Goal: Task Accomplishment & Management: Use online tool/utility

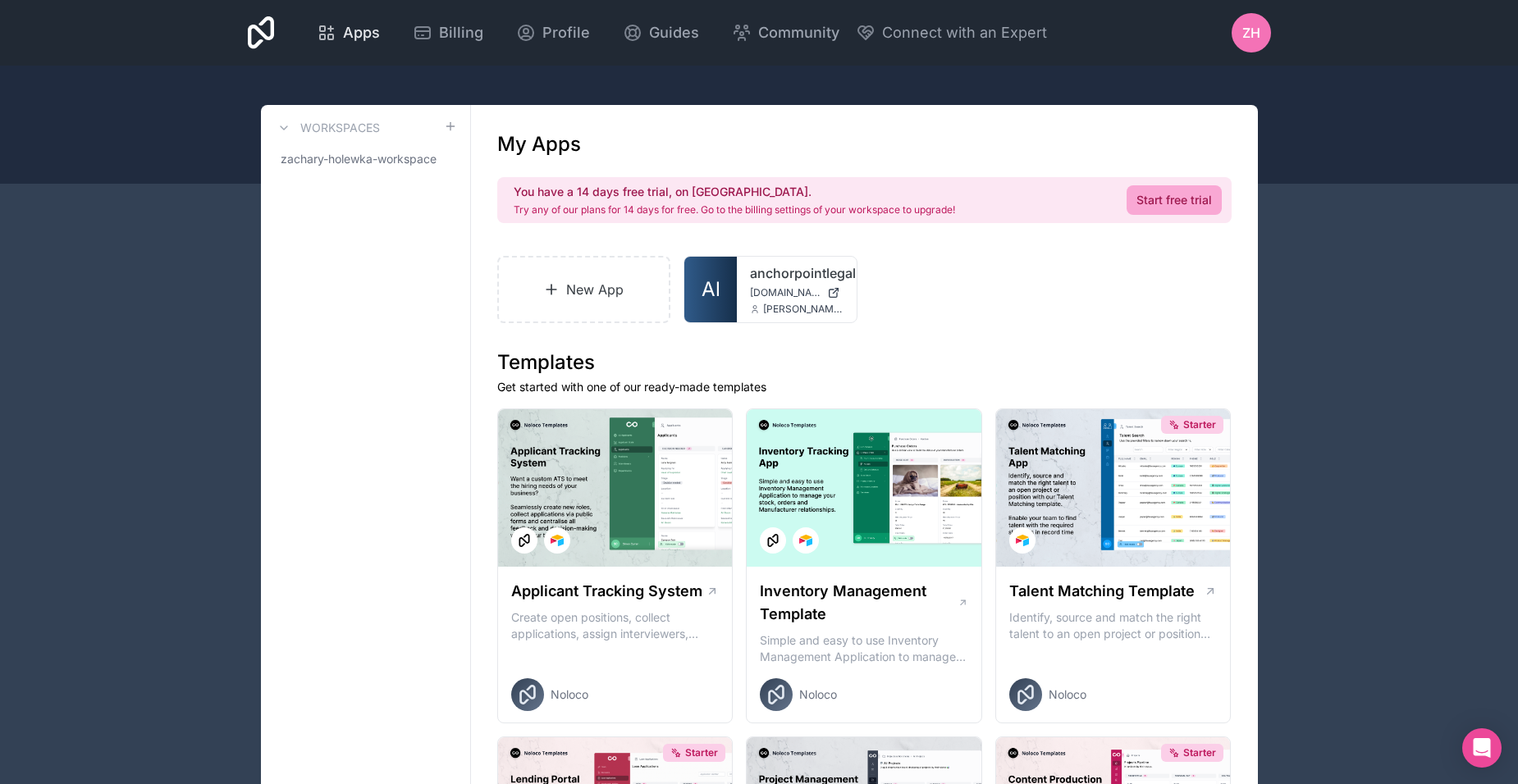
click at [376, 32] on span "Apps" at bounding box center [361, 32] width 37 height 23
click at [725, 311] on link "Al" at bounding box center [710, 290] width 52 height 66
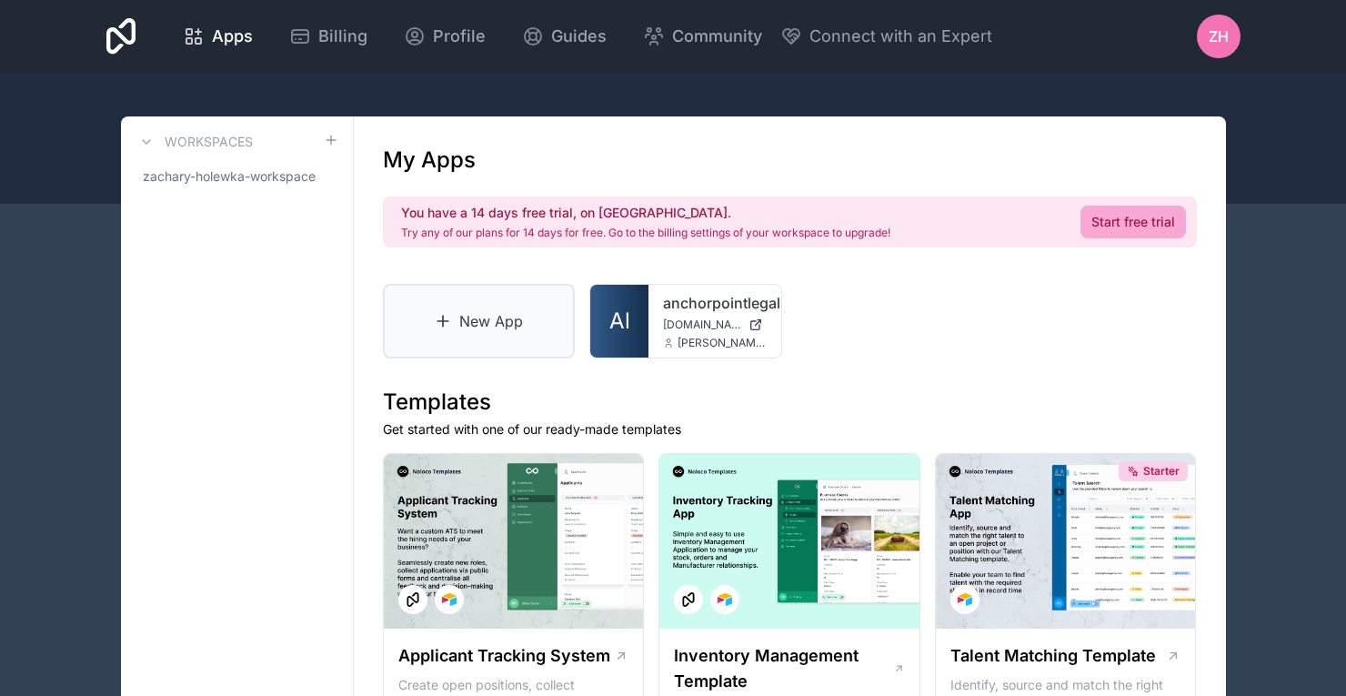
click at [528, 316] on link "New App" at bounding box center [479, 321] width 193 height 75
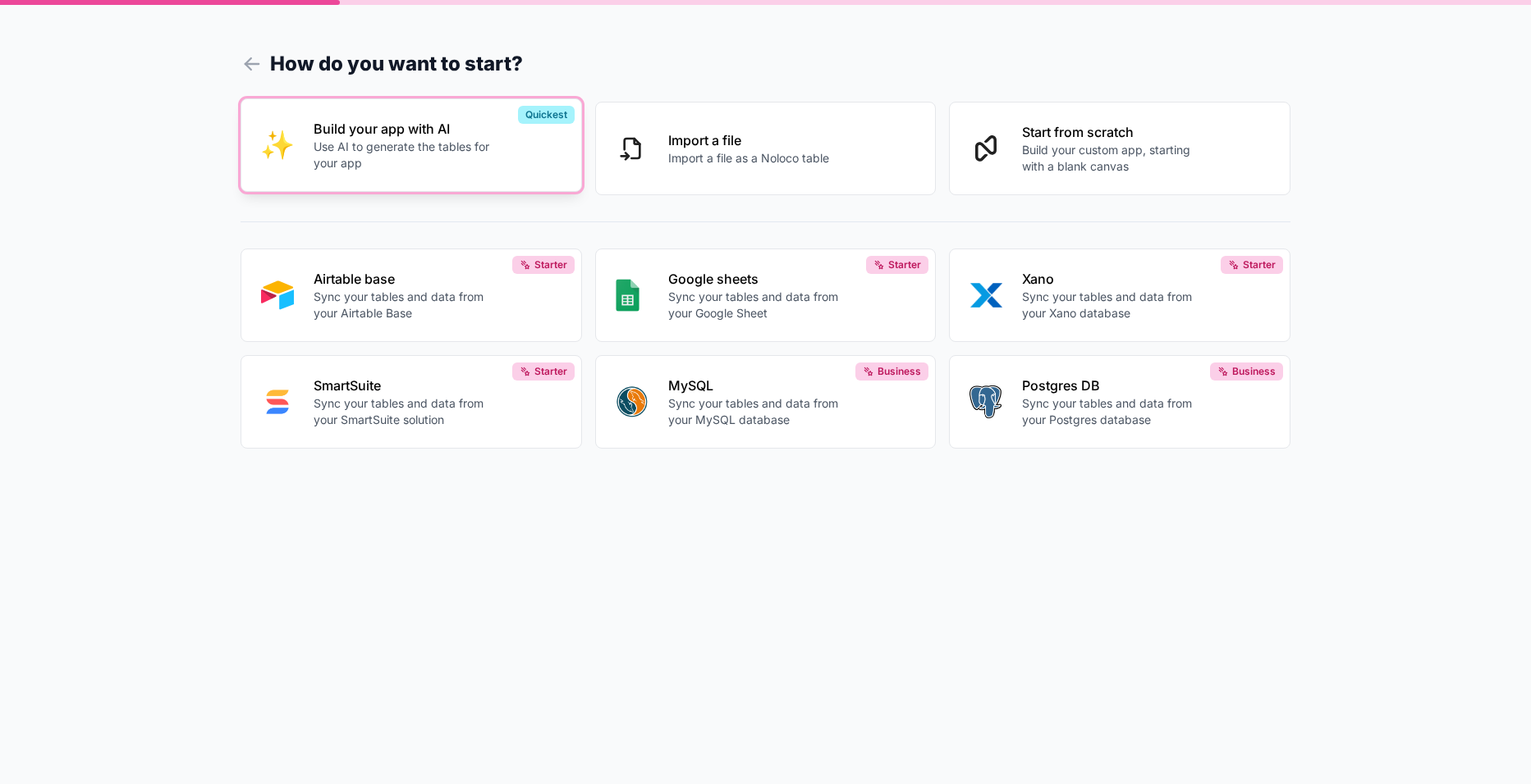
click at [488, 177] on button "Build your app with AI Use AI to generate the tables for your app Quickest" at bounding box center [411, 145] width 341 height 94
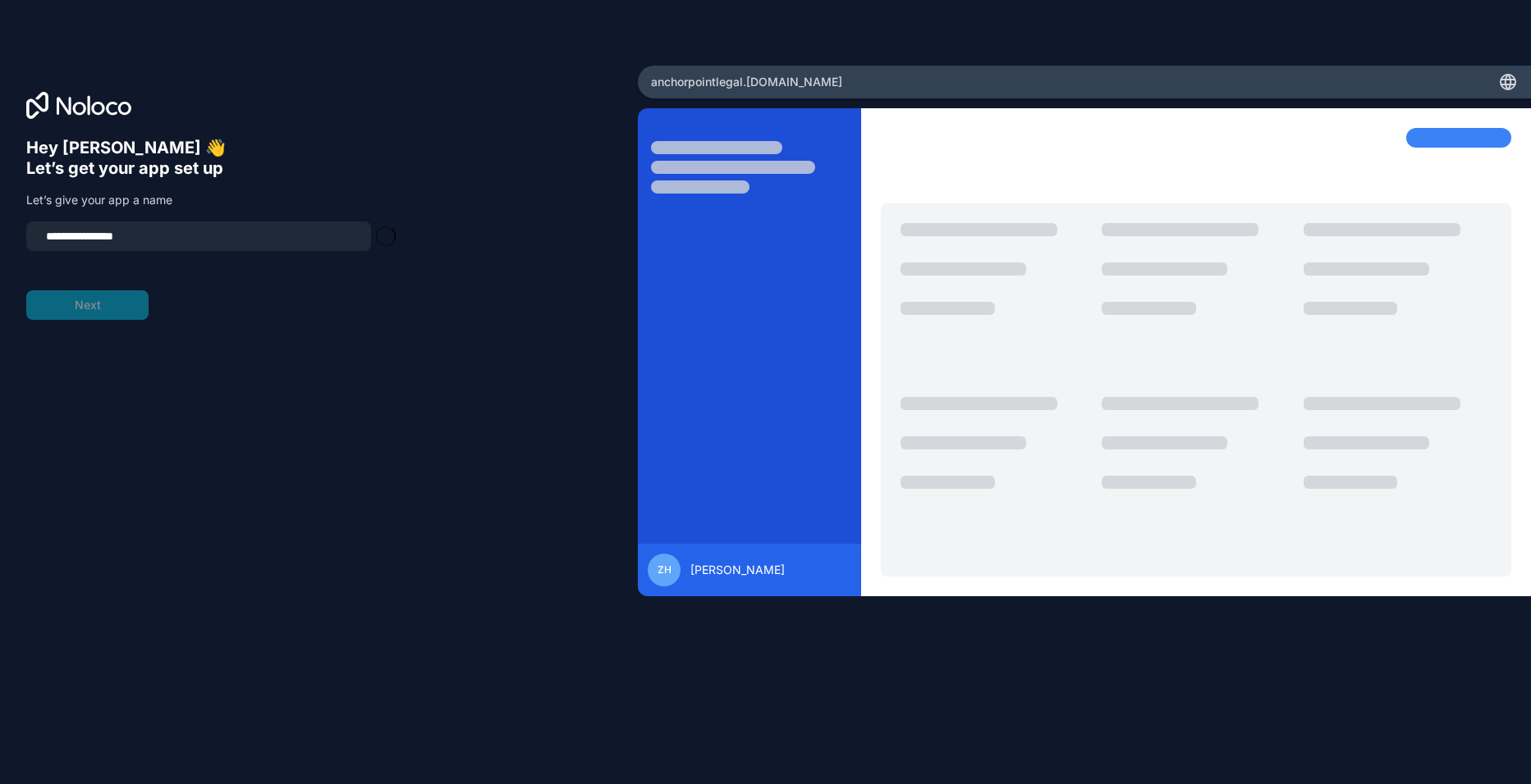
type input "**********"
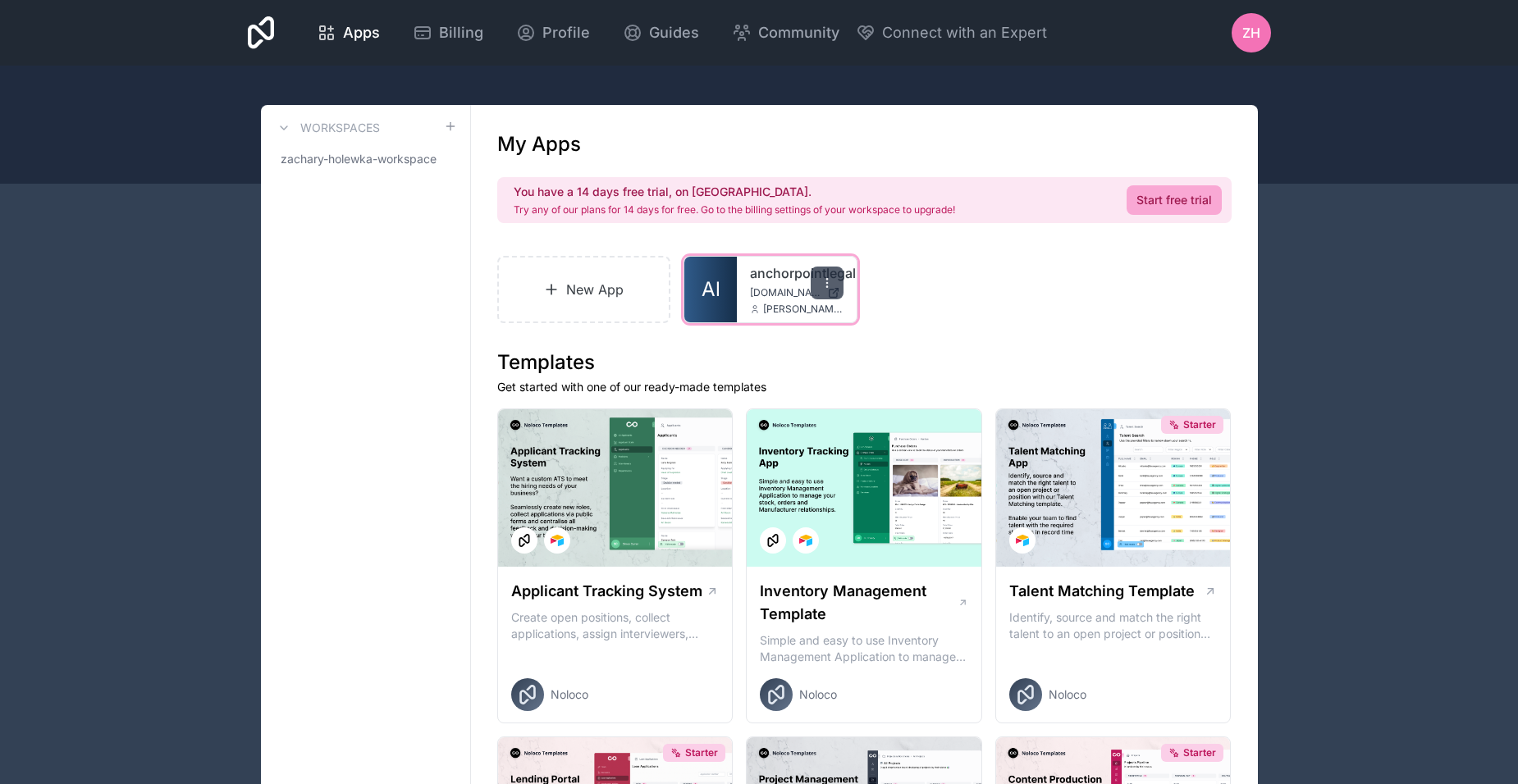
click at [824, 283] on icon at bounding box center [827, 282] width 14 height 14
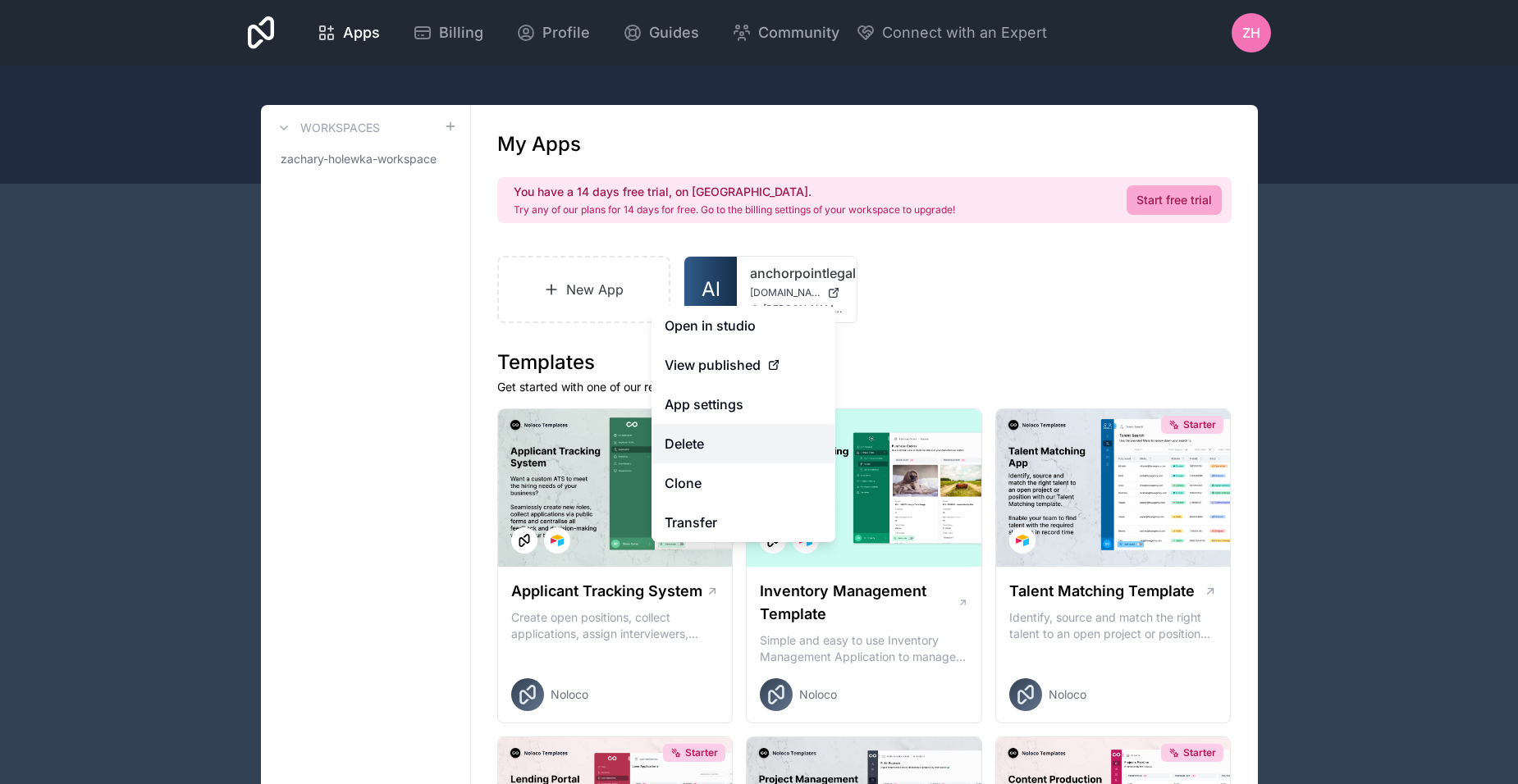
click at [780, 446] on button "Delete" at bounding box center [744, 444] width 184 height 40
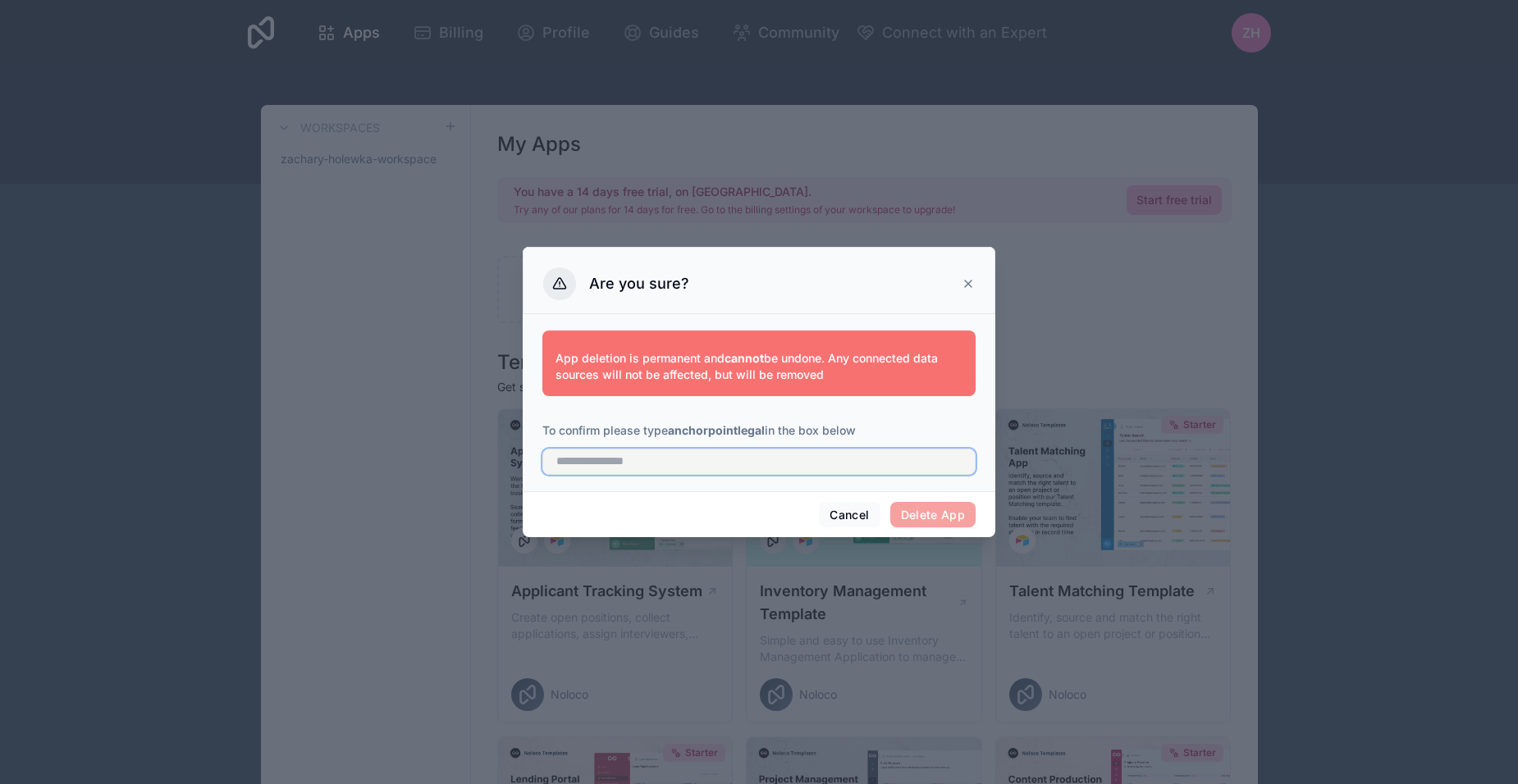
click at [769, 457] on input "text" at bounding box center [759, 461] width 433 height 26
type input "**********"
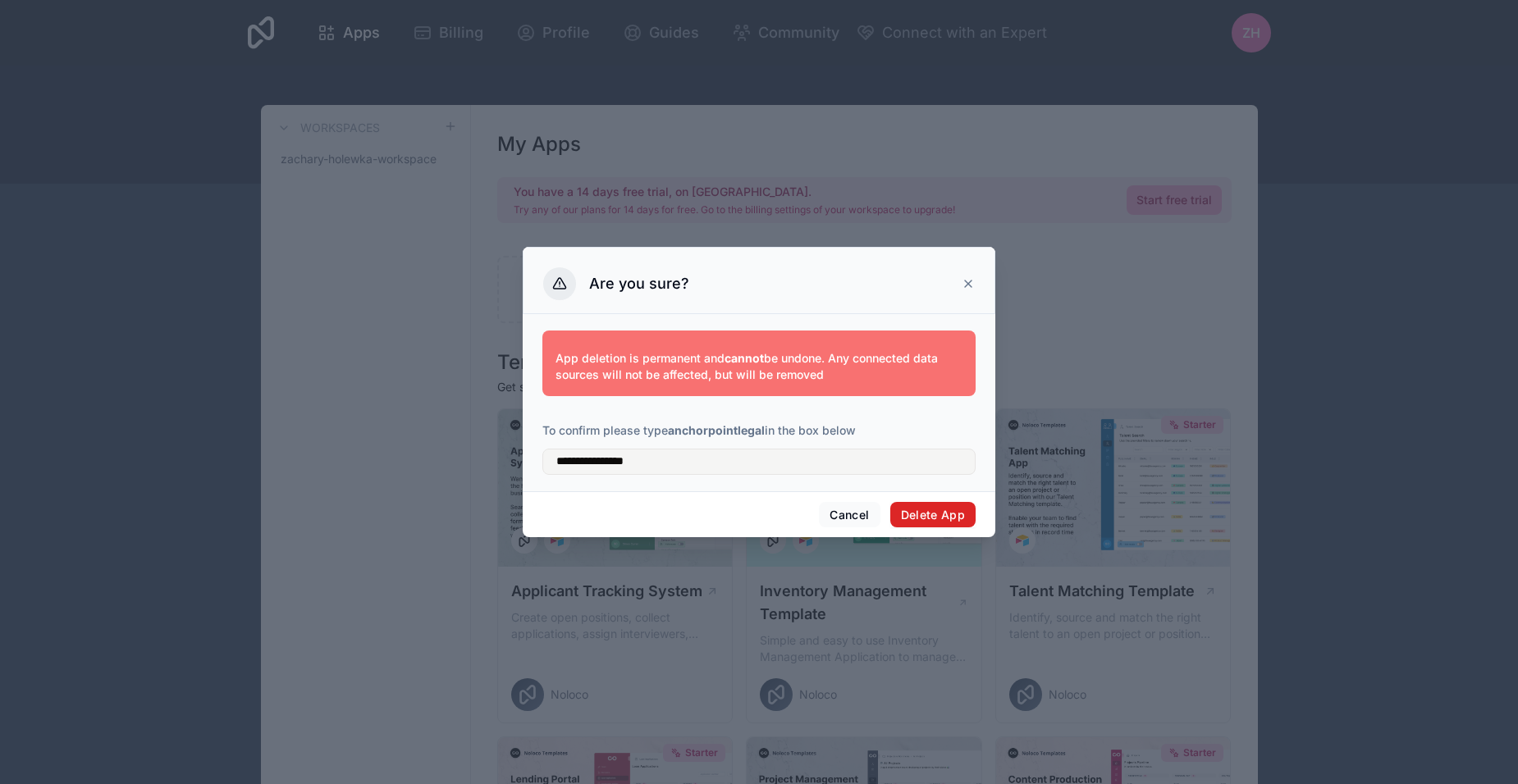
click at [944, 528] on button "Delete App" at bounding box center [933, 514] width 86 height 26
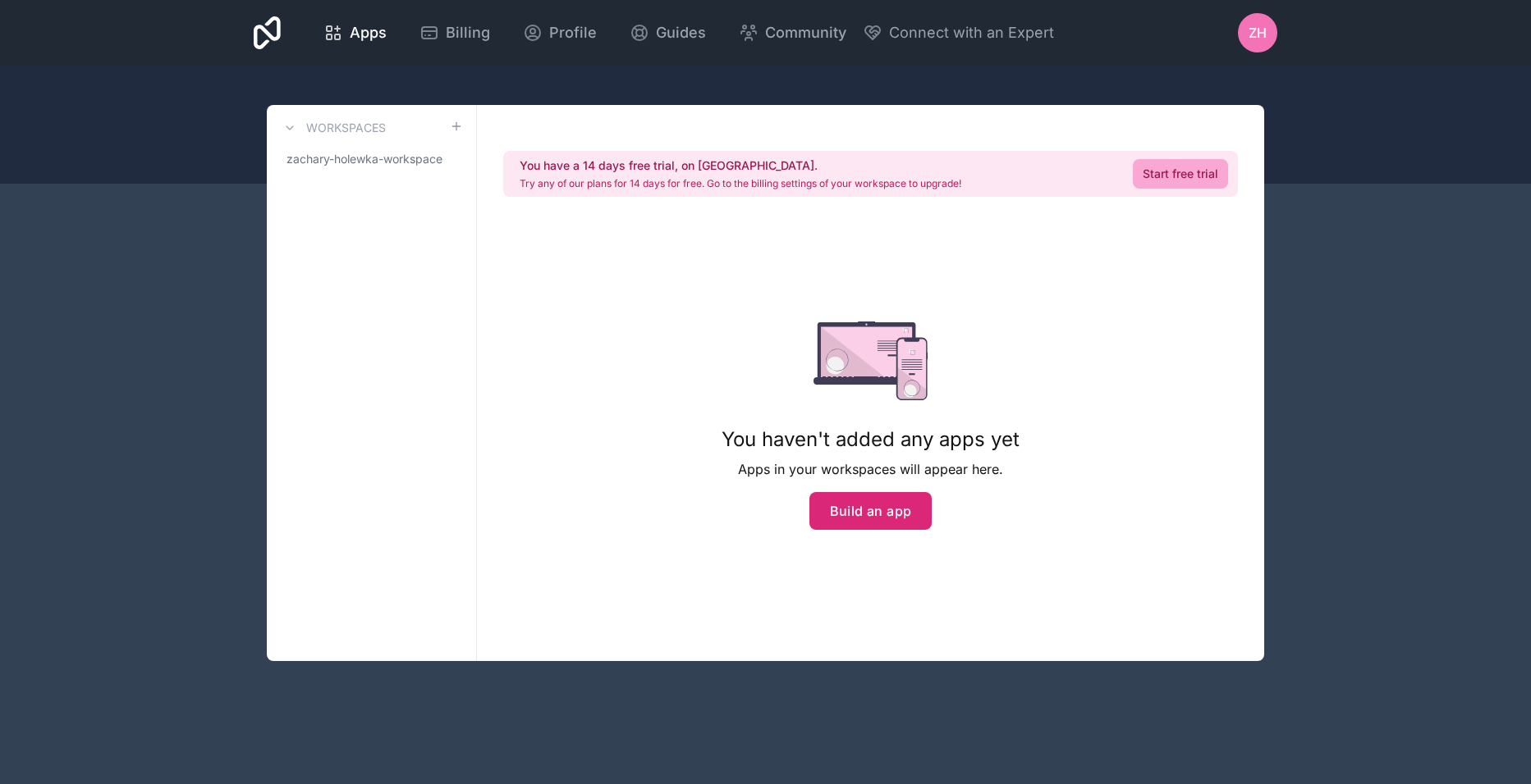
click at [899, 514] on button "Build an app" at bounding box center [871, 512] width 123 height 38
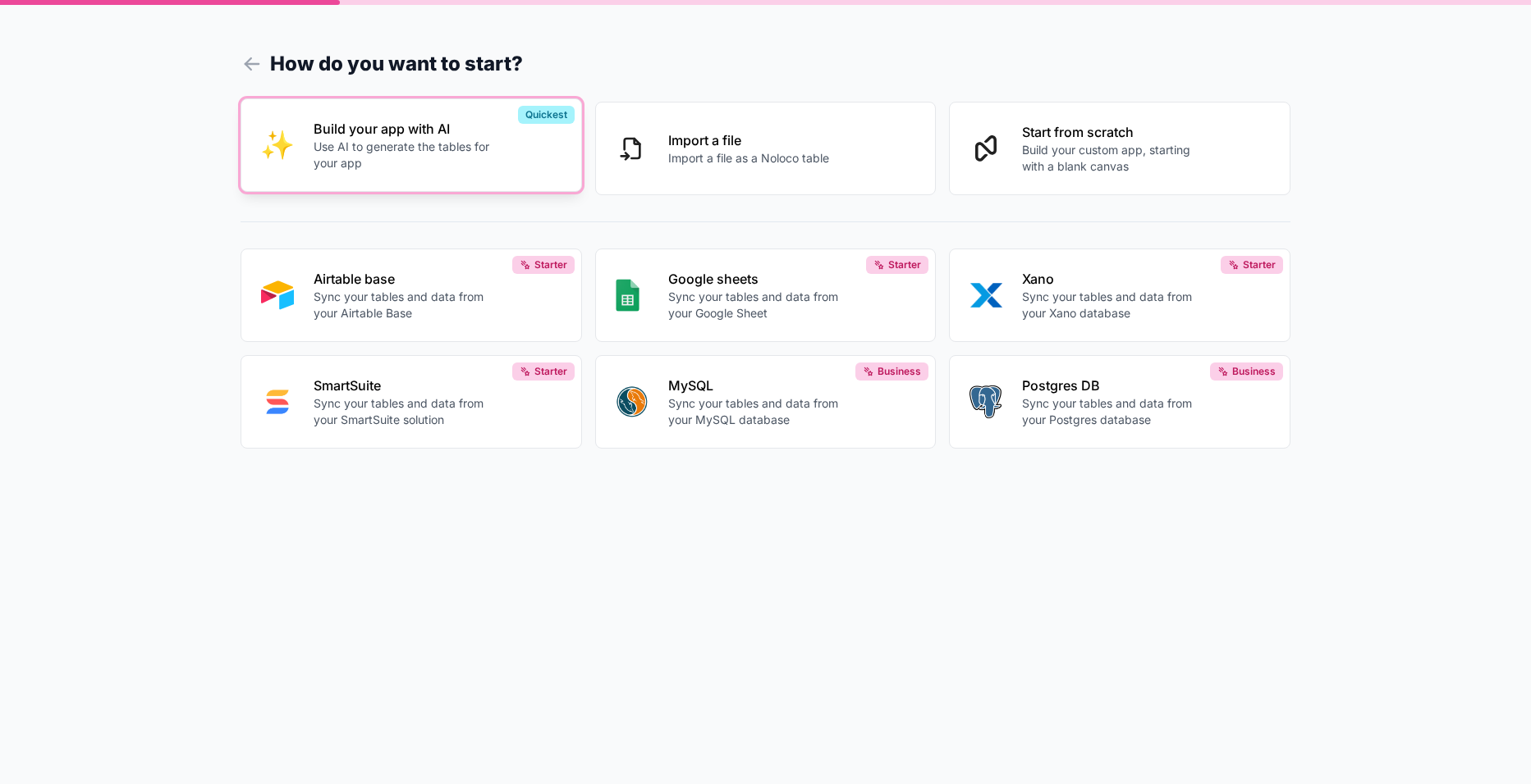
click at [412, 145] on p "Use AI to generate the tables for your app" at bounding box center [404, 155] width 182 height 32
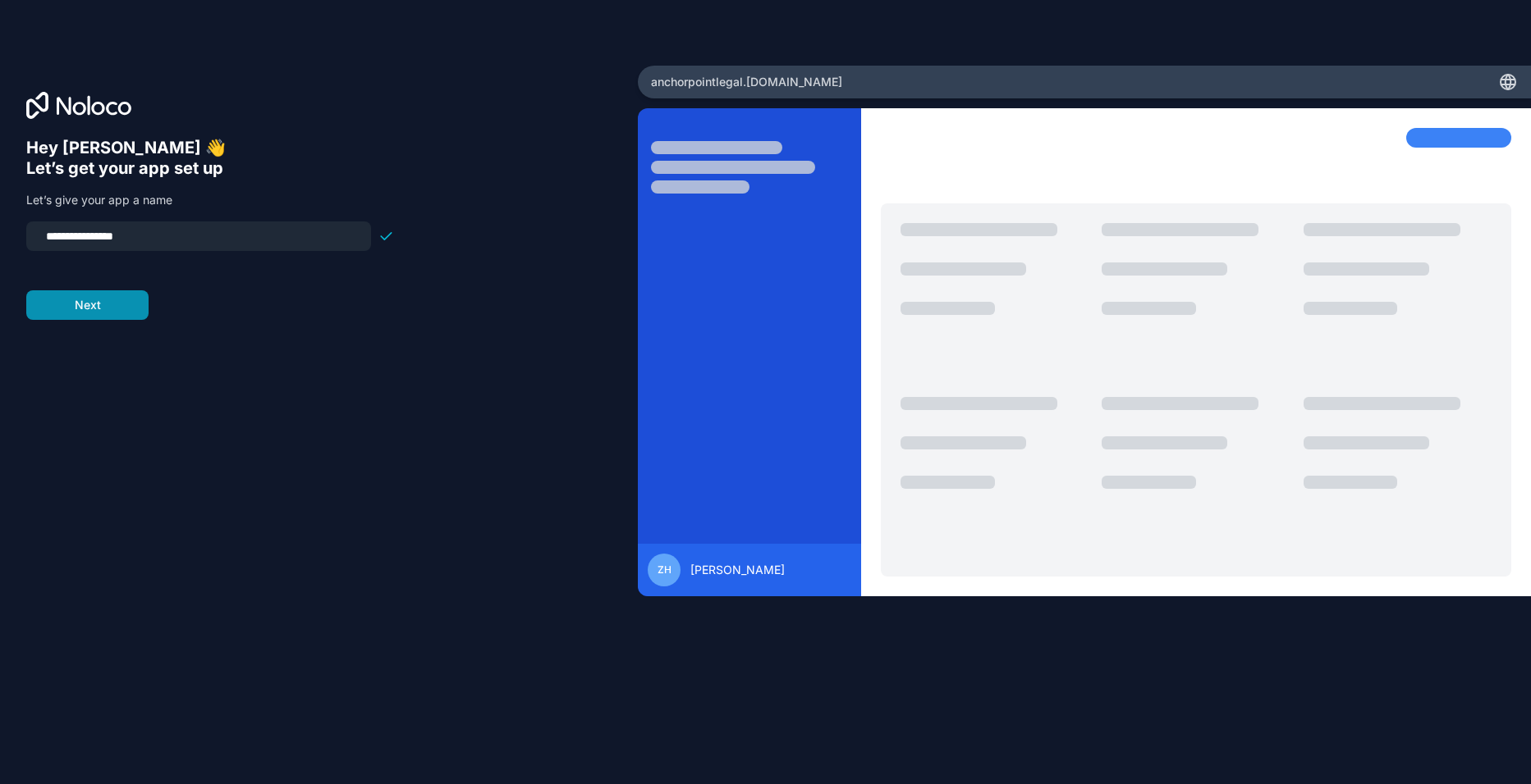
click at [116, 307] on button "Next" at bounding box center [87, 305] width 122 height 30
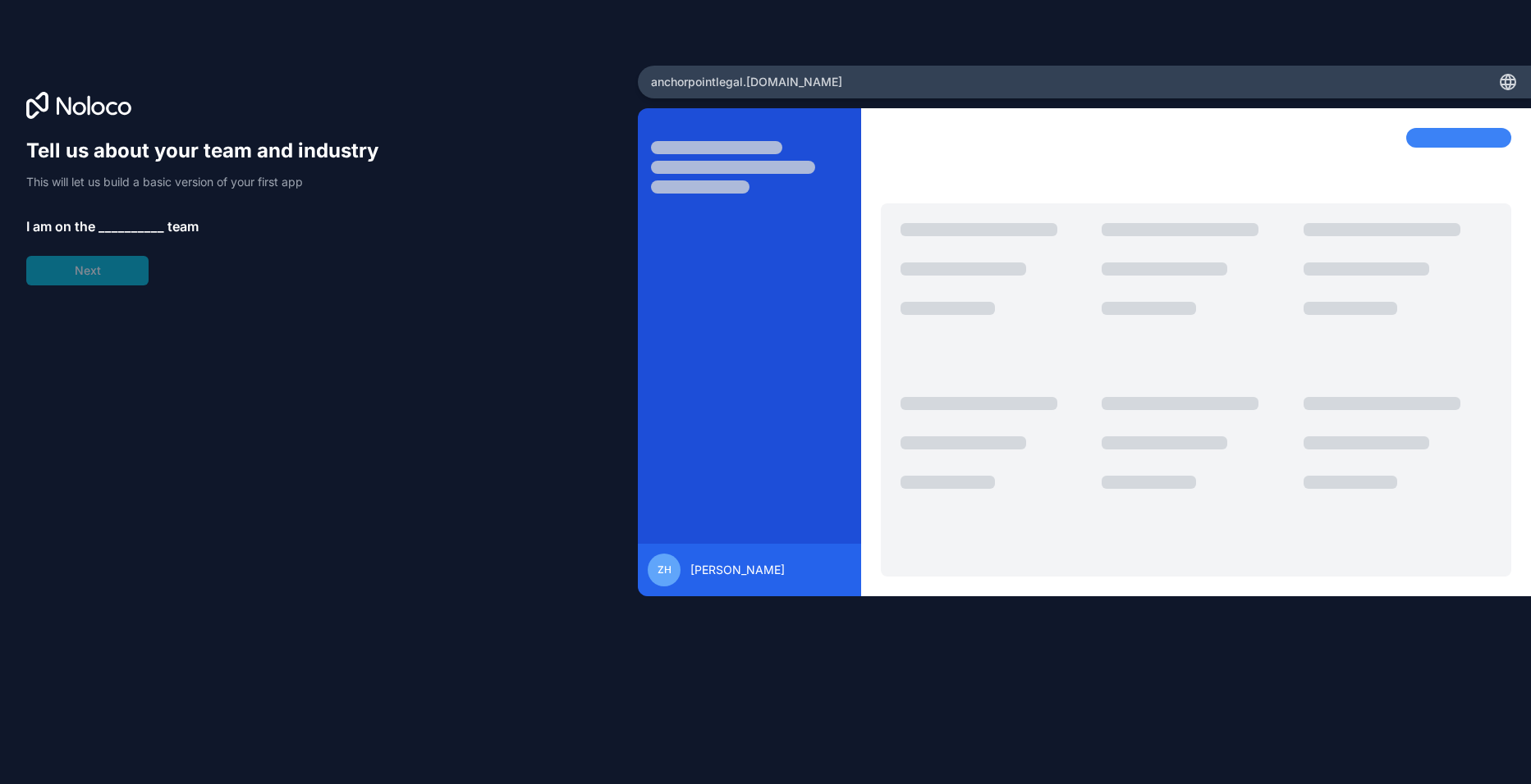
click at [136, 231] on span "__________" at bounding box center [131, 226] width 66 height 20
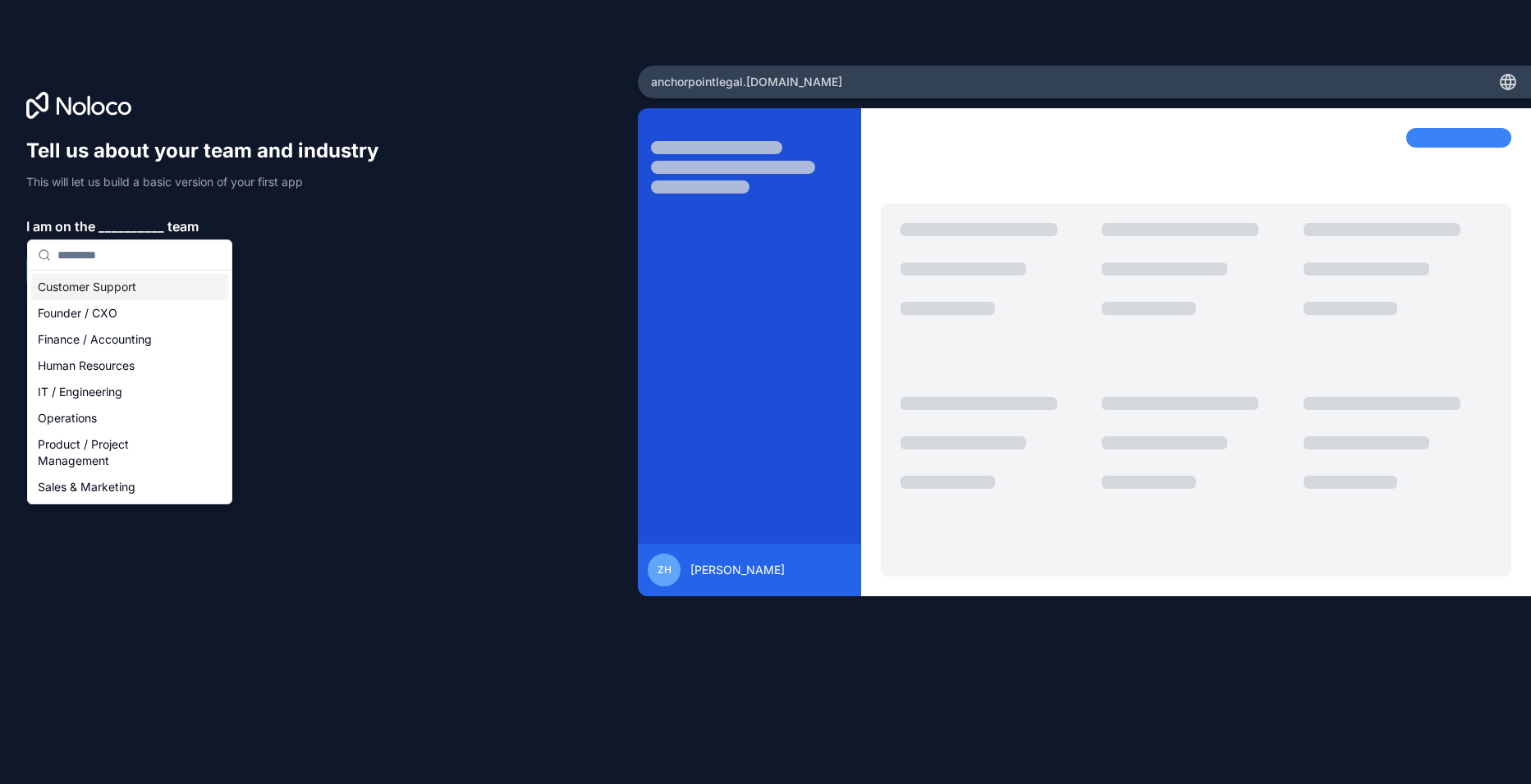
click at [144, 254] on input "text" at bounding box center [140, 254] width 164 height 30
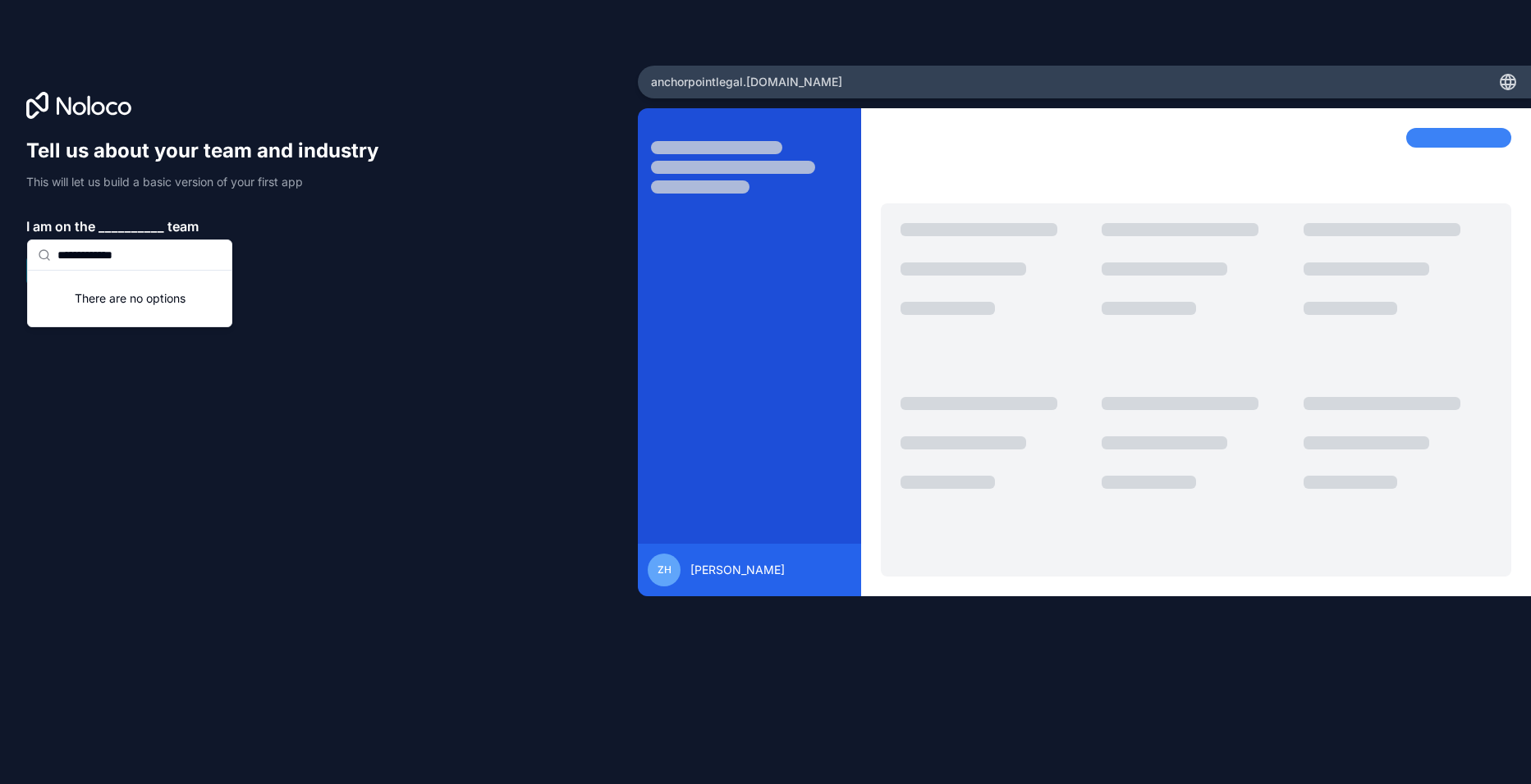
type input "**********"
click at [158, 310] on div "There are no options" at bounding box center [130, 299] width 204 height 56
drag, startPoint x: 162, startPoint y: 255, endPoint x: -42, endPoint y: 239, distance: 204.6
click at [0, 239] on html "**********" at bounding box center [766, 392] width 1531 height 784
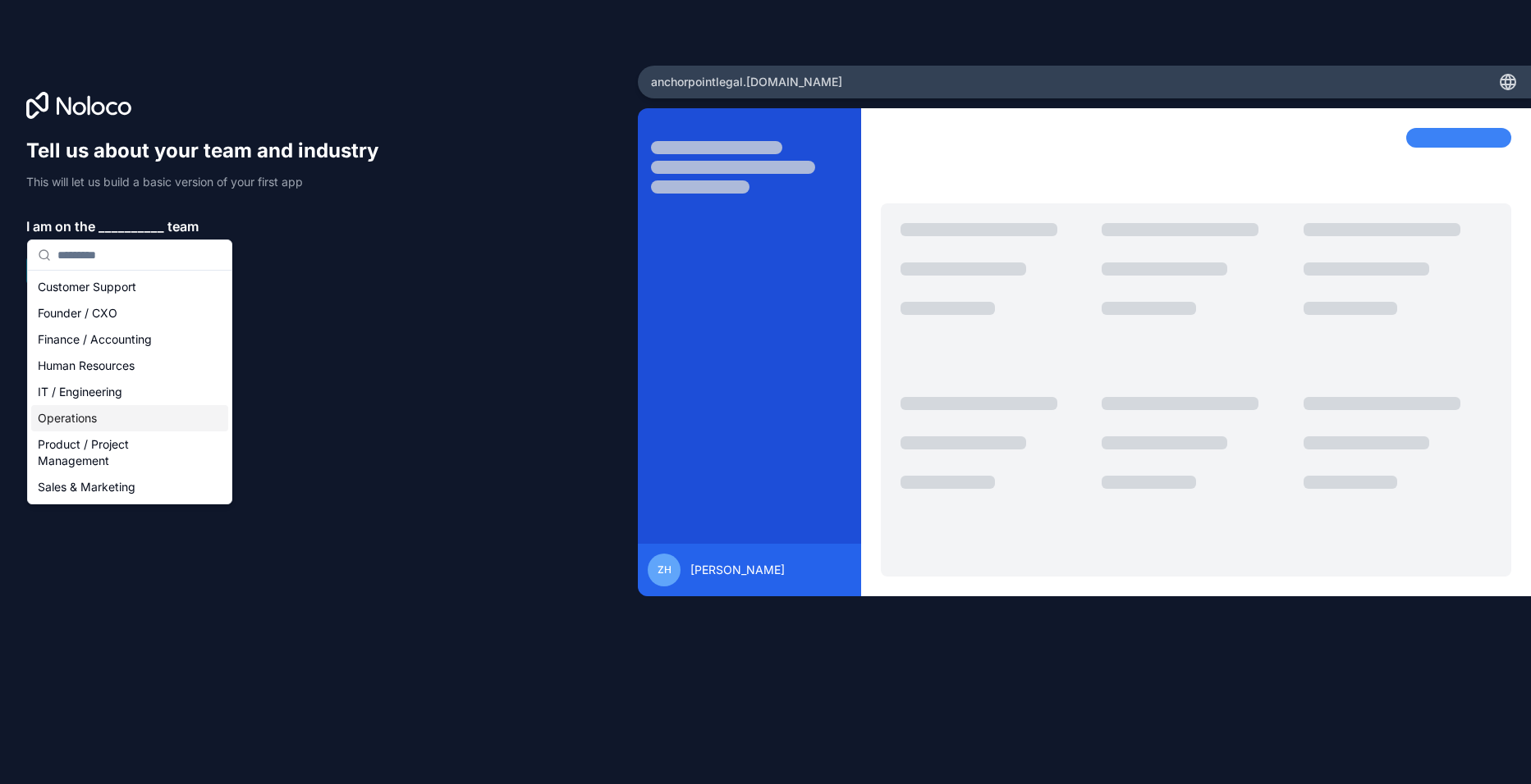
click at [149, 411] on div "Operations" at bounding box center [130, 418] width 197 height 26
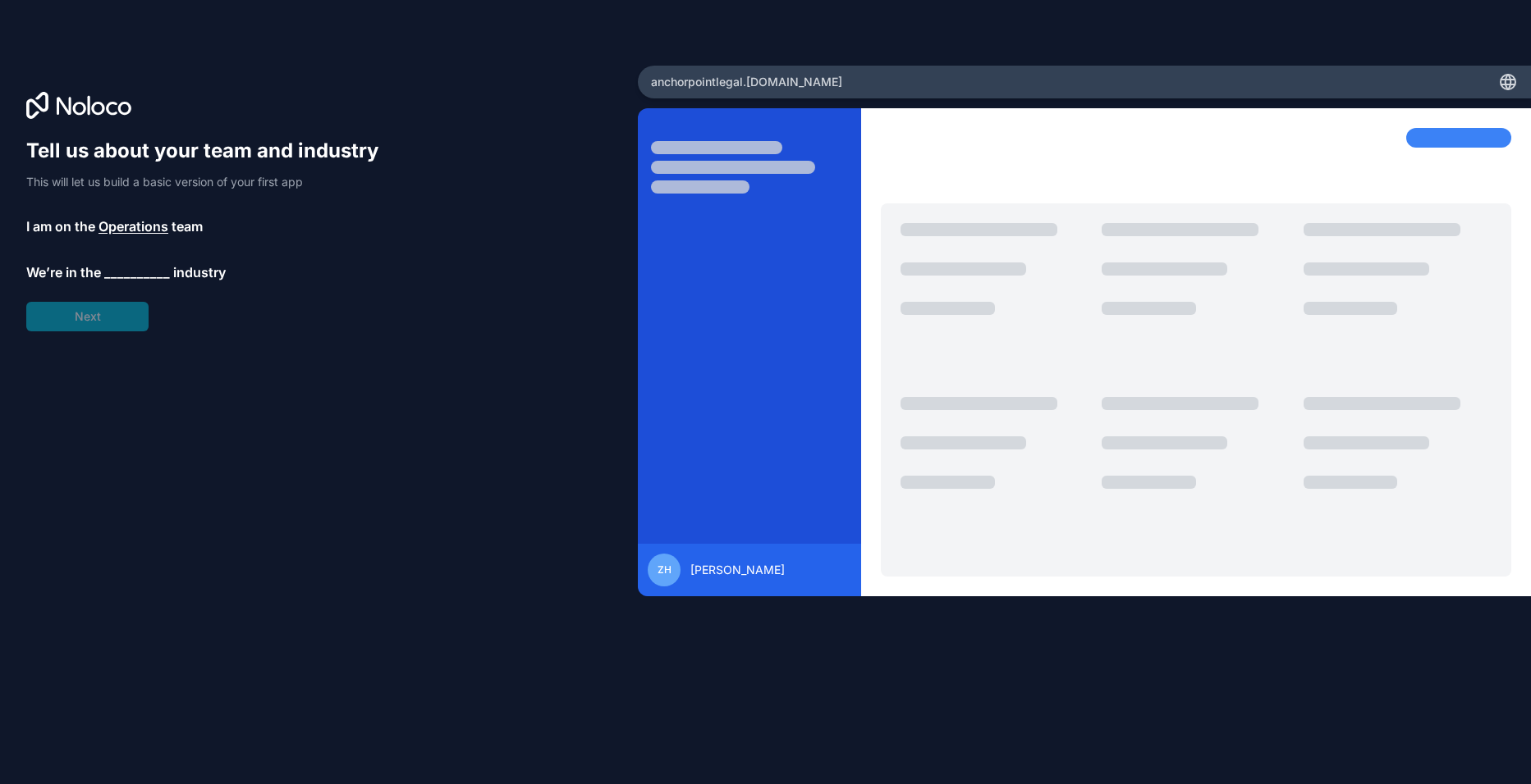
click at [152, 271] on span "__________" at bounding box center [136, 272] width 66 height 20
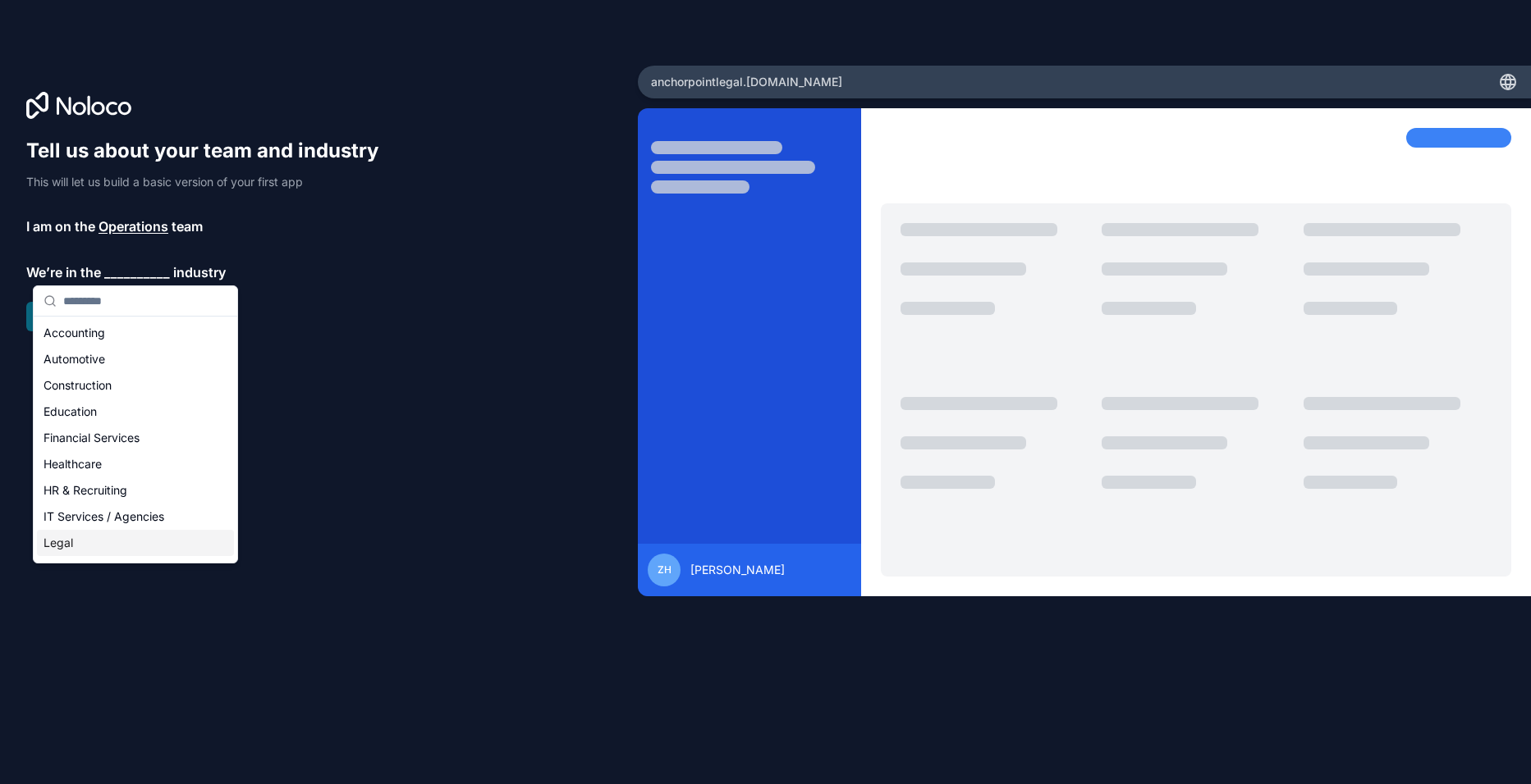
click at [169, 534] on div "Legal" at bounding box center [135, 542] width 197 height 26
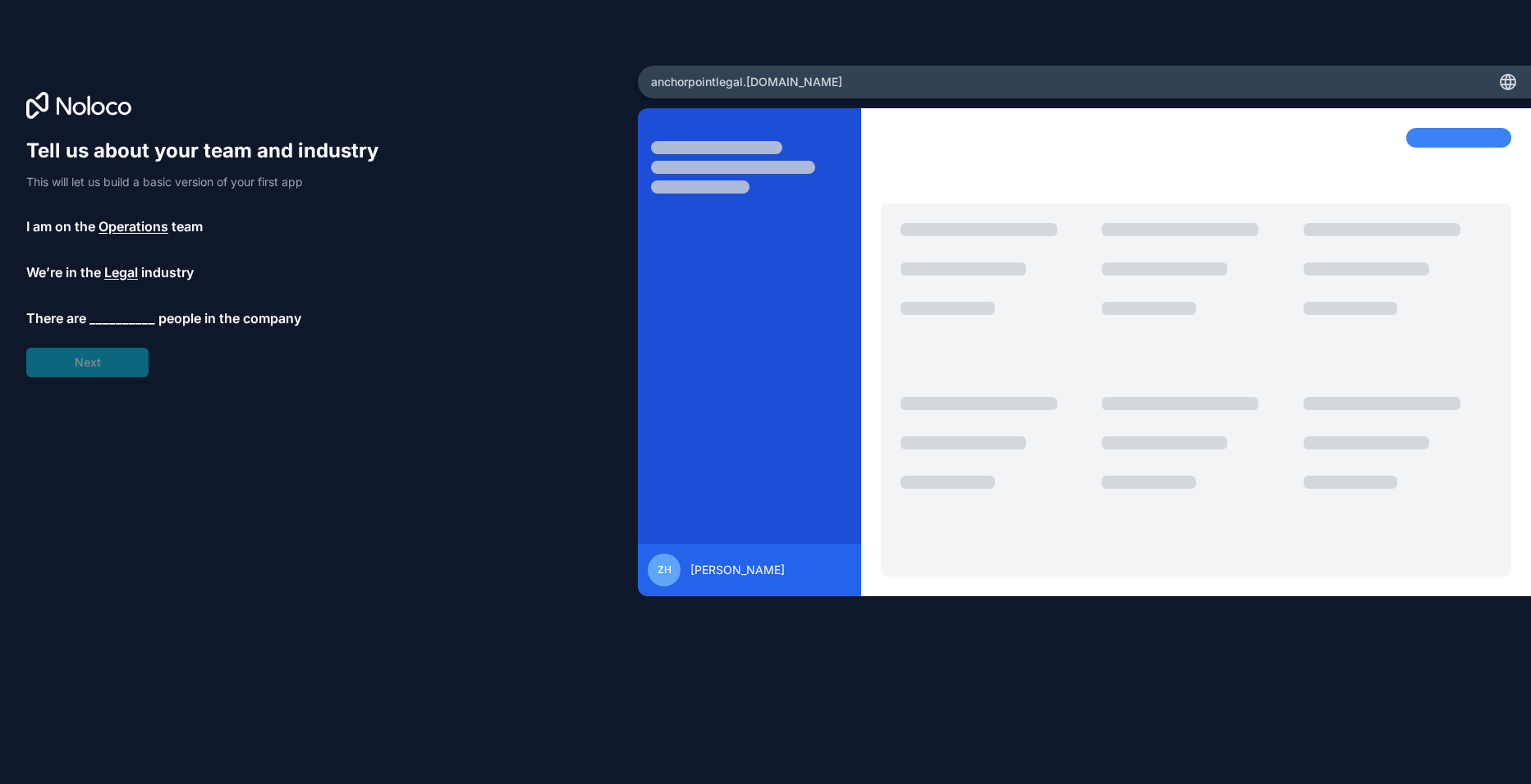
click at [173, 316] on span "people in the company" at bounding box center [229, 318] width 143 height 20
click at [117, 319] on span "__________" at bounding box center [122, 318] width 66 height 20
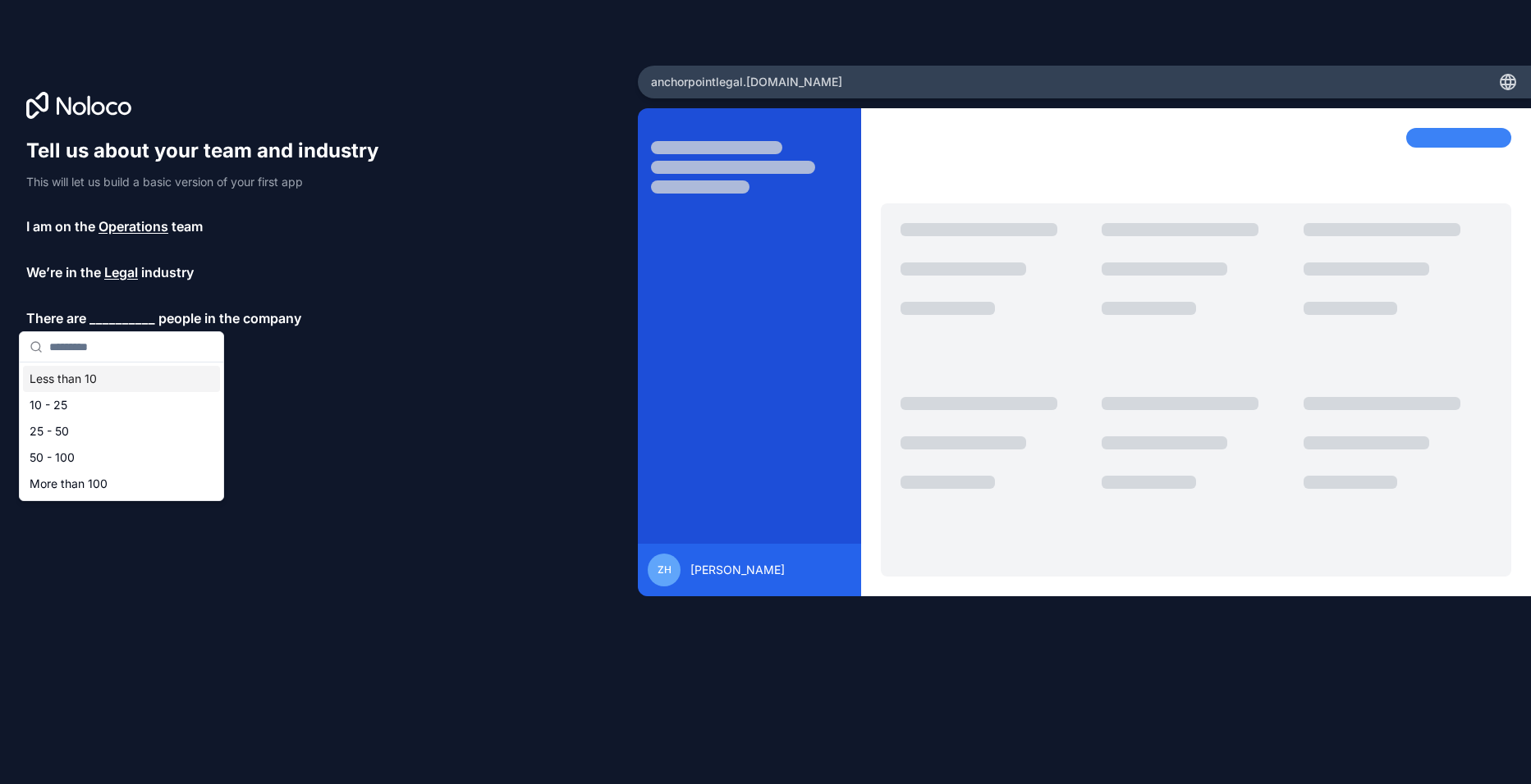
click at [109, 380] on div "Less than 10" at bounding box center [121, 379] width 197 height 26
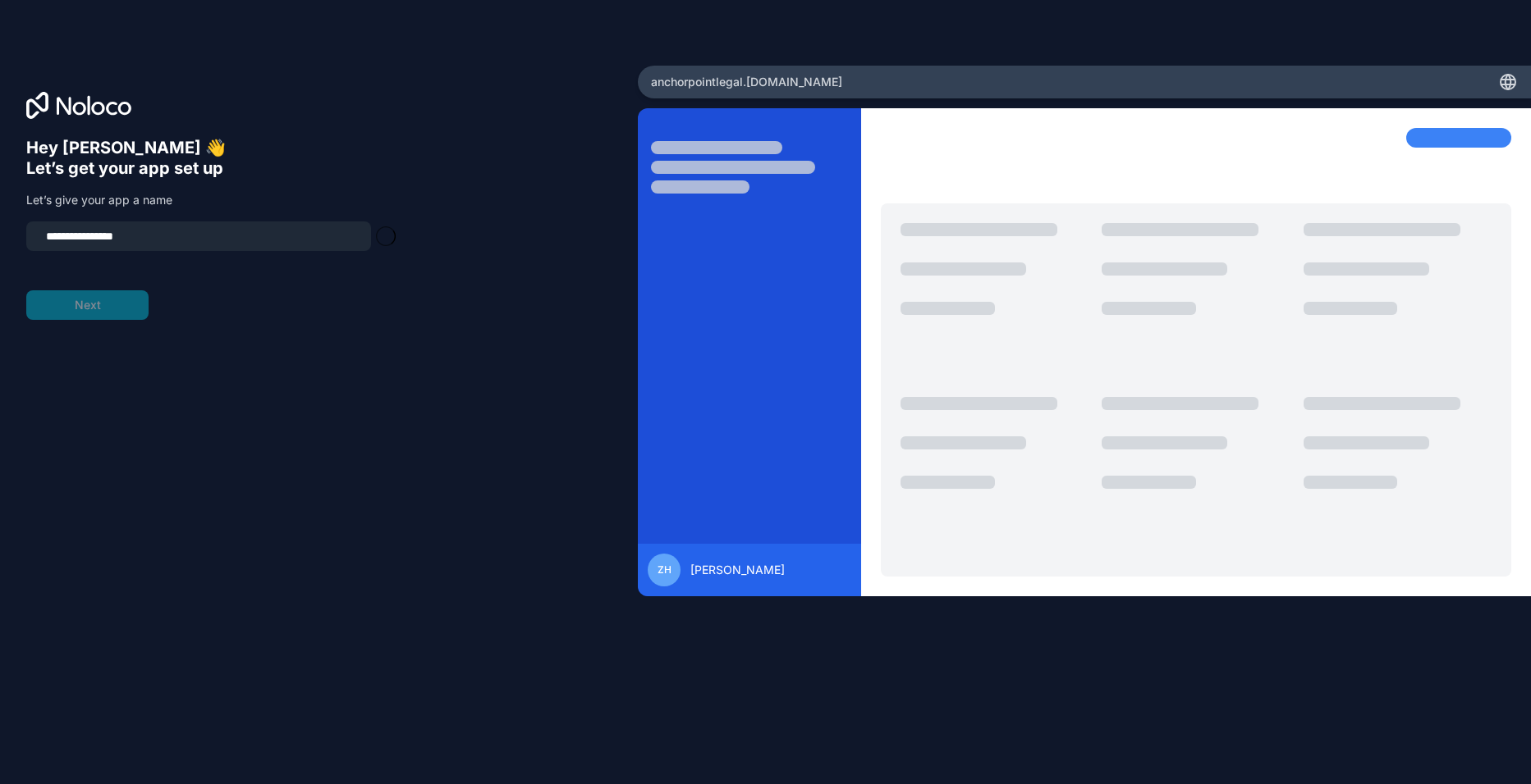
type input "**********"
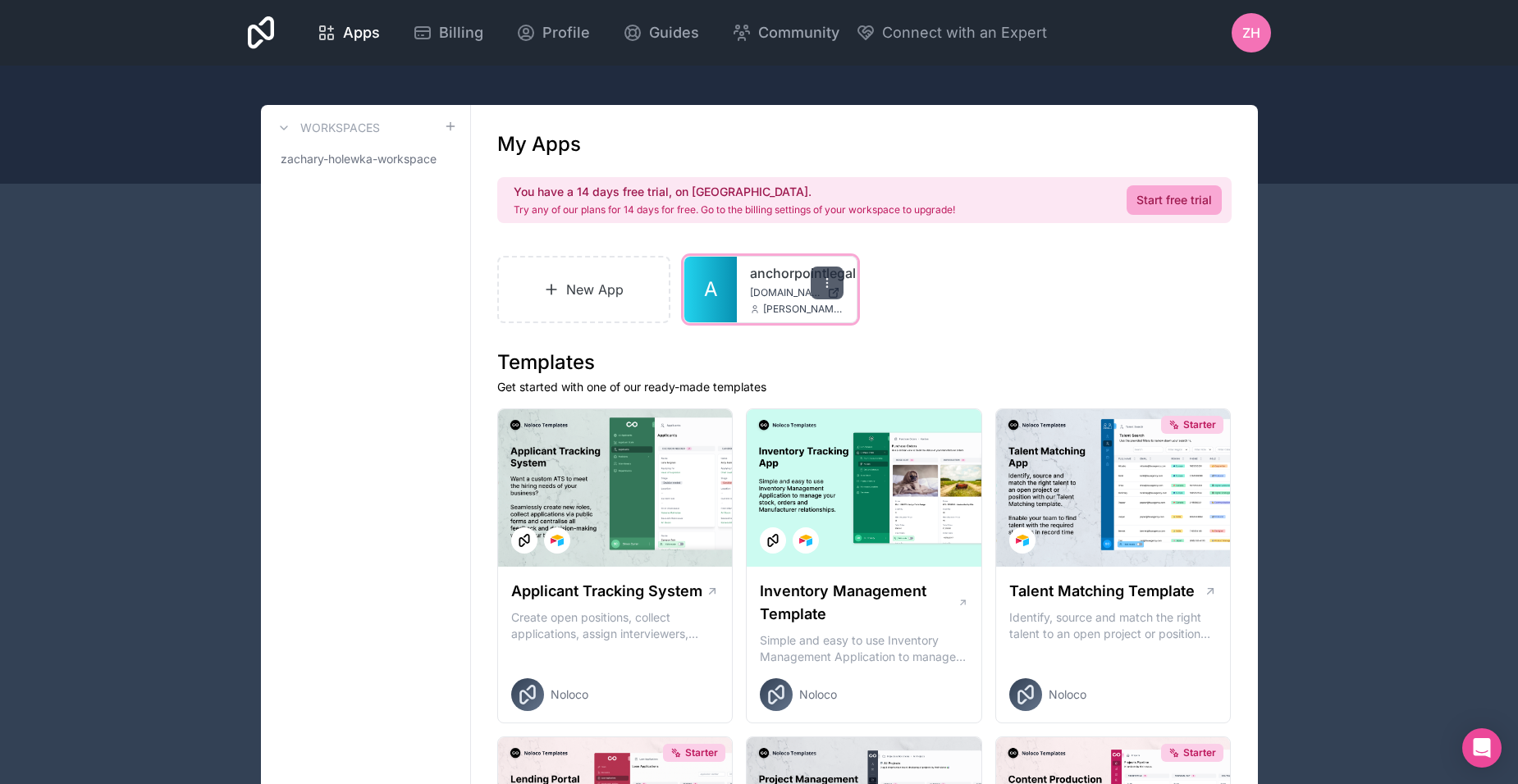
click at [824, 272] on div at bounding box center [827, 283] width 32 height 32
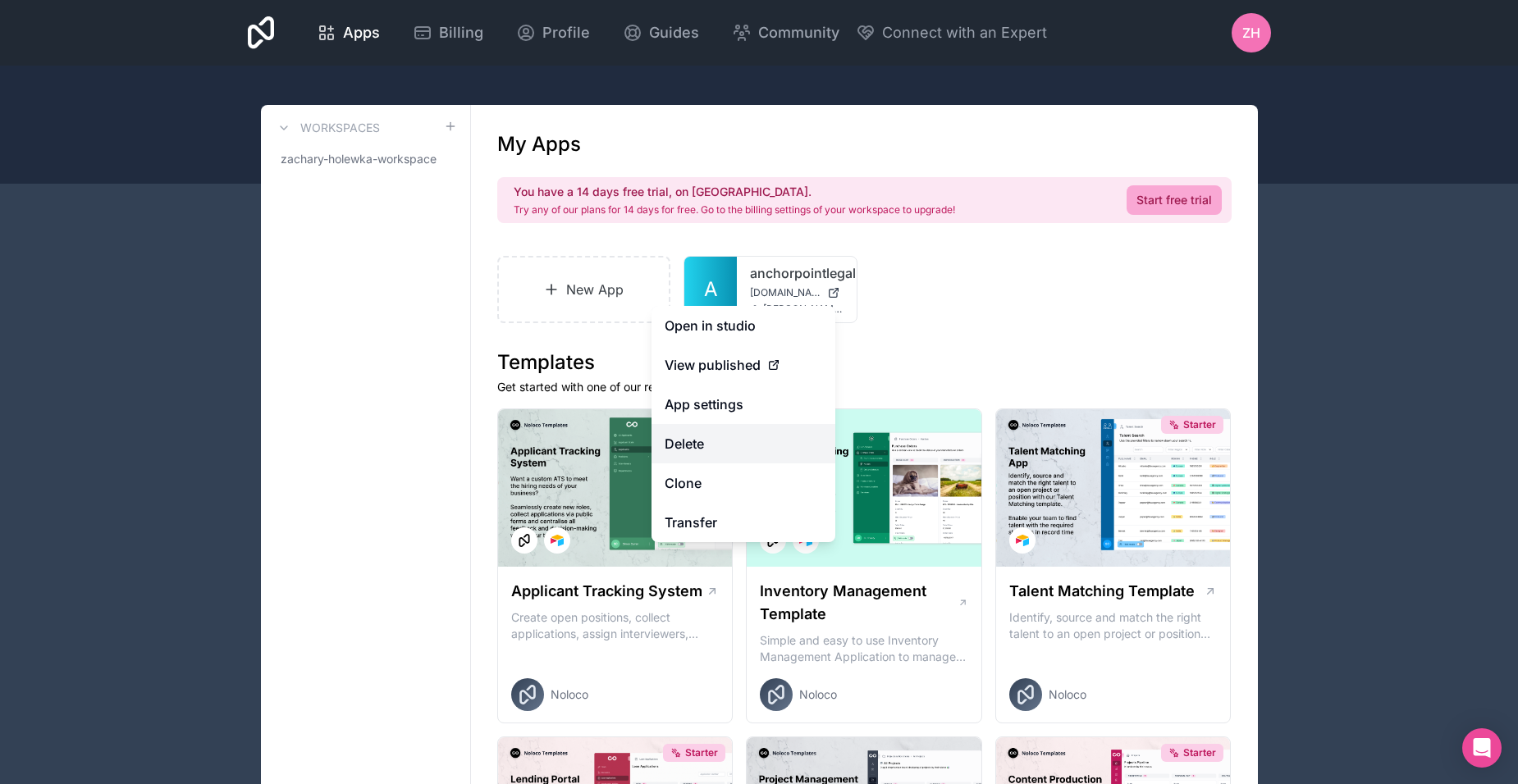
click at [699, 447] on button "Delete" at bounding box center [744, 444] width 184 height 40
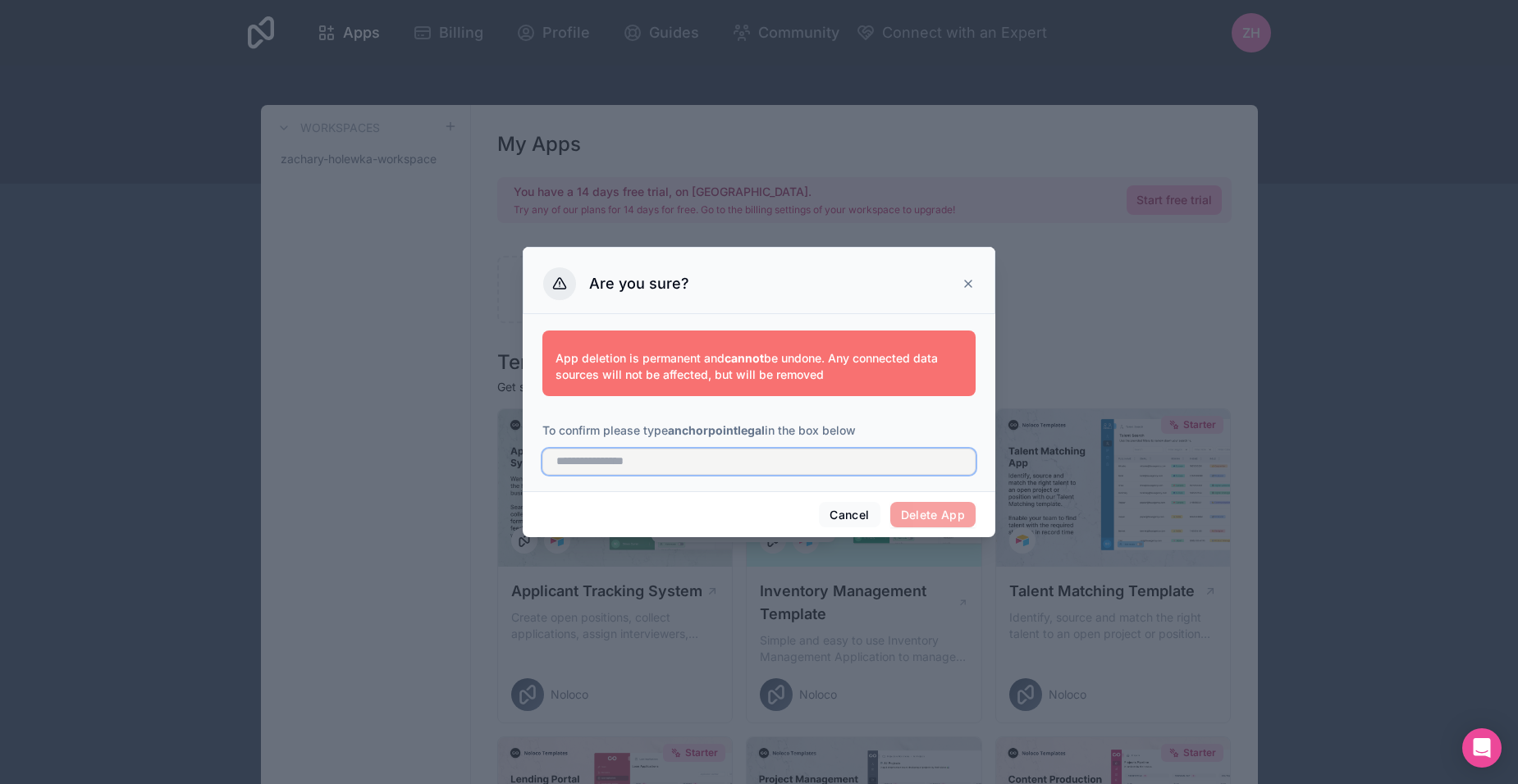
click at [785, 459] on input "text" at bounding box center [759, 461] width 433 height 26
drag, startPoint x: 765, startPoint y: 431, endPoint x: 674, endPoint y: 427, distance: 91.1
click at [674, 427] on strong "anchorpointlegal" at bounding box center [716, 429] width 97 height 14
copy strong "anchorpointlegal"
click at [595, 457] on input "text" at bounding box center [759, 461] width 433 height 26
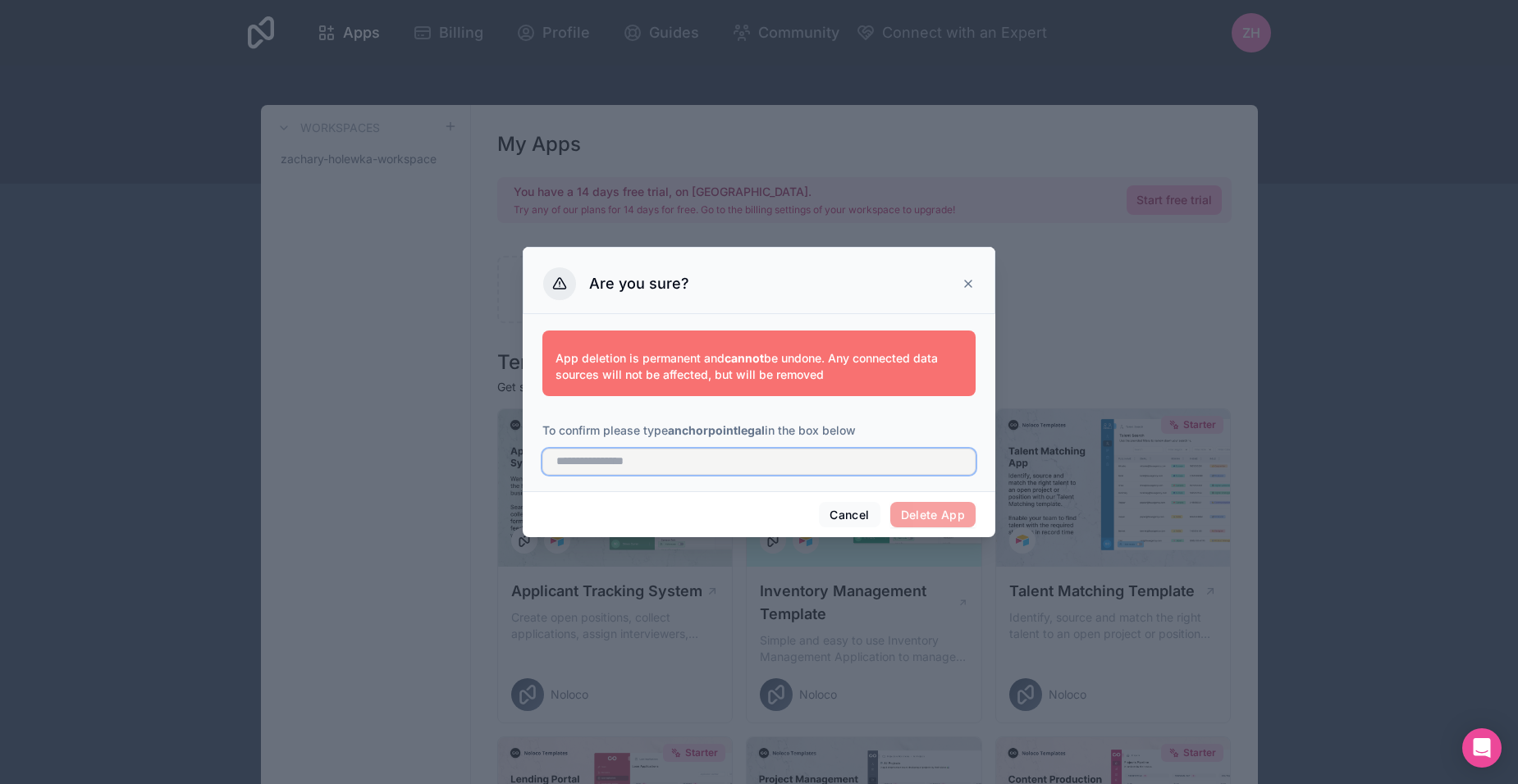
paste input "**********"
type input "**********"
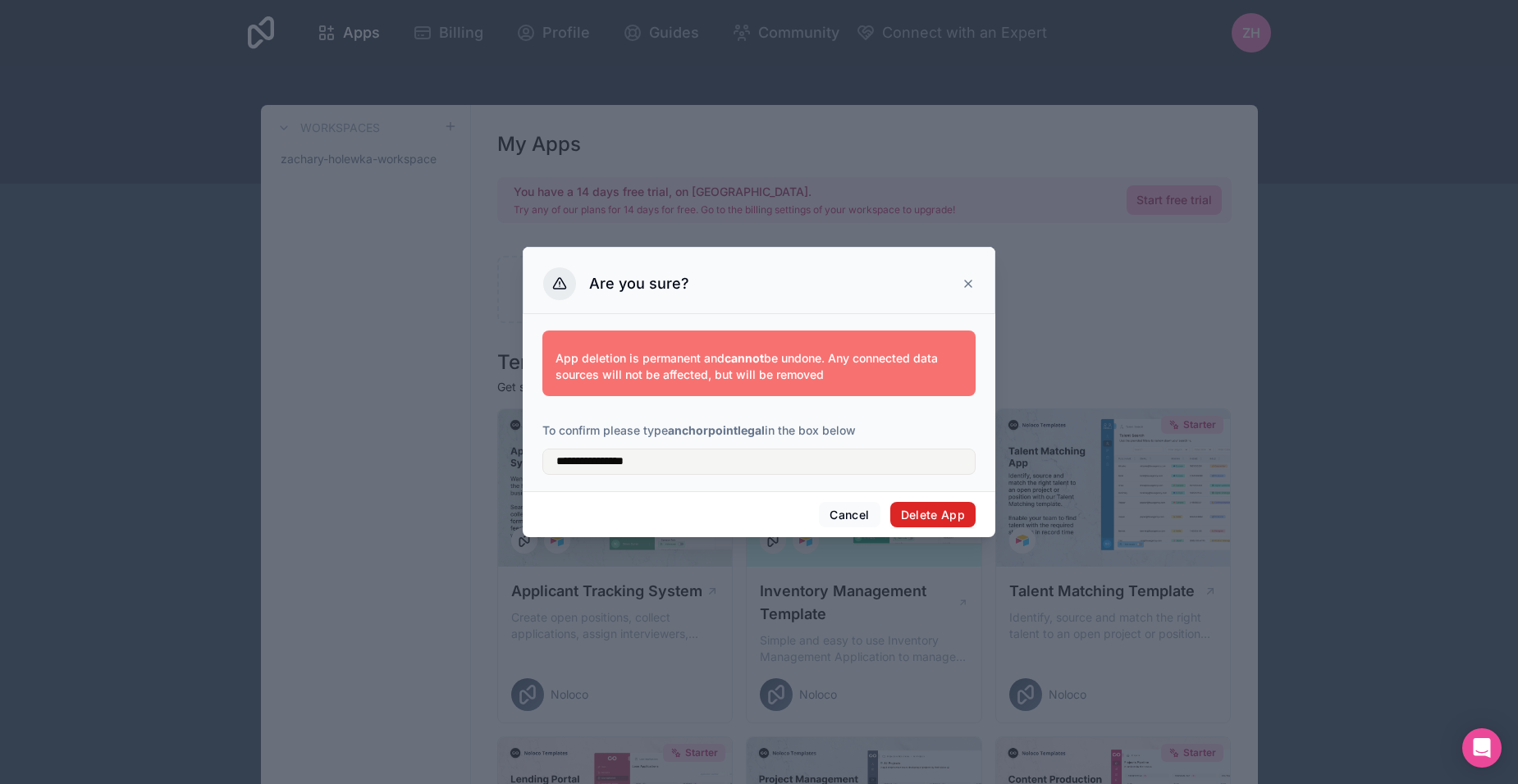
click at [930, 515] on button "Delete App" at bounding box center [933, 514] width 86 height 26
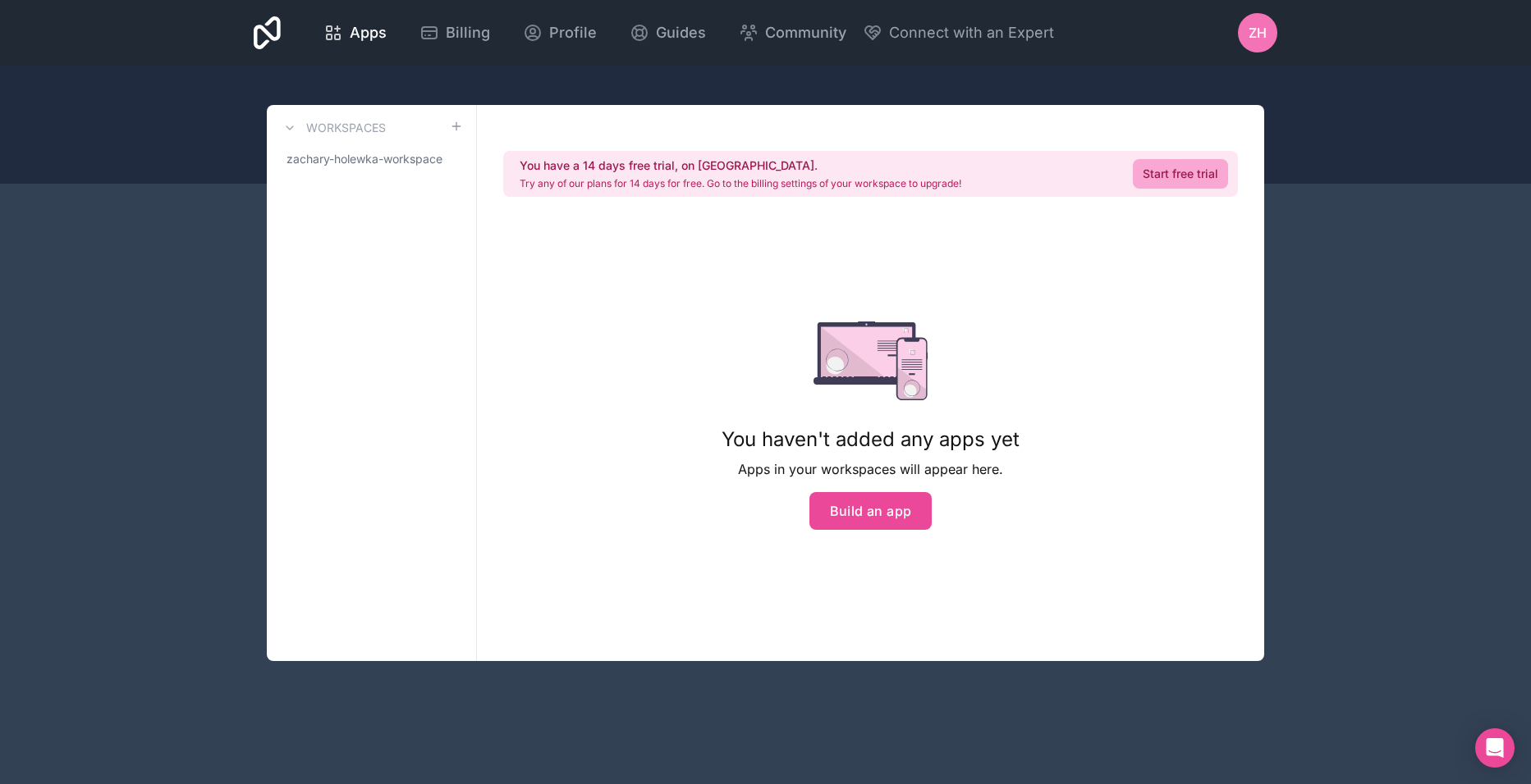
click at [826, 491] on div "You haven't added any apps yet Apps in your workspaces will appear here. Build …" at bounding box center [870, 425] width 298 height 208
click at [875, 520] on button "Build an app" at bounding box center [871, 512] width 123 height 38
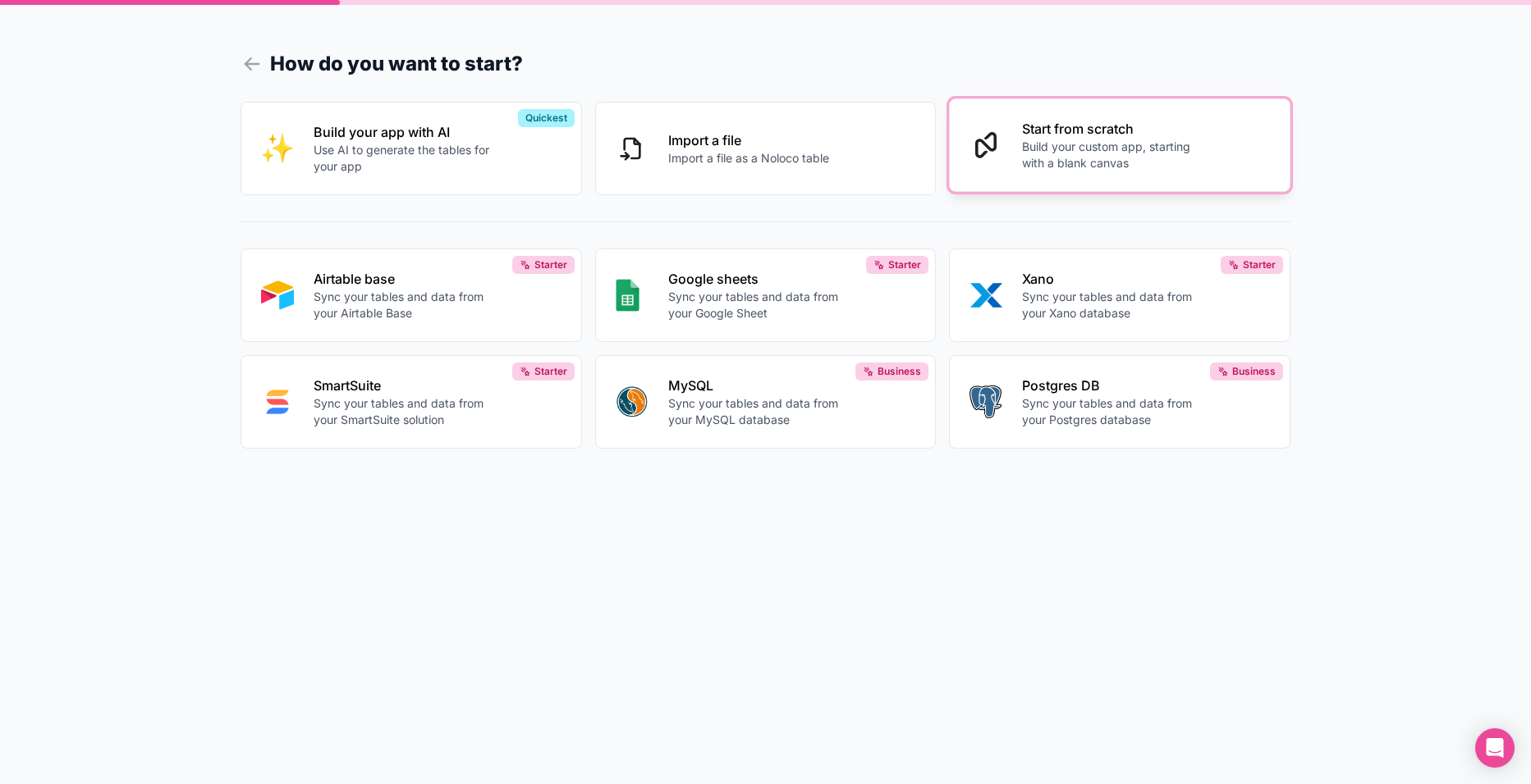
click at [1120, 180] on button "Start from scratch Build your custom app, starting with a blank canvas" at bounding box center [1119, 145] width 341 height 94
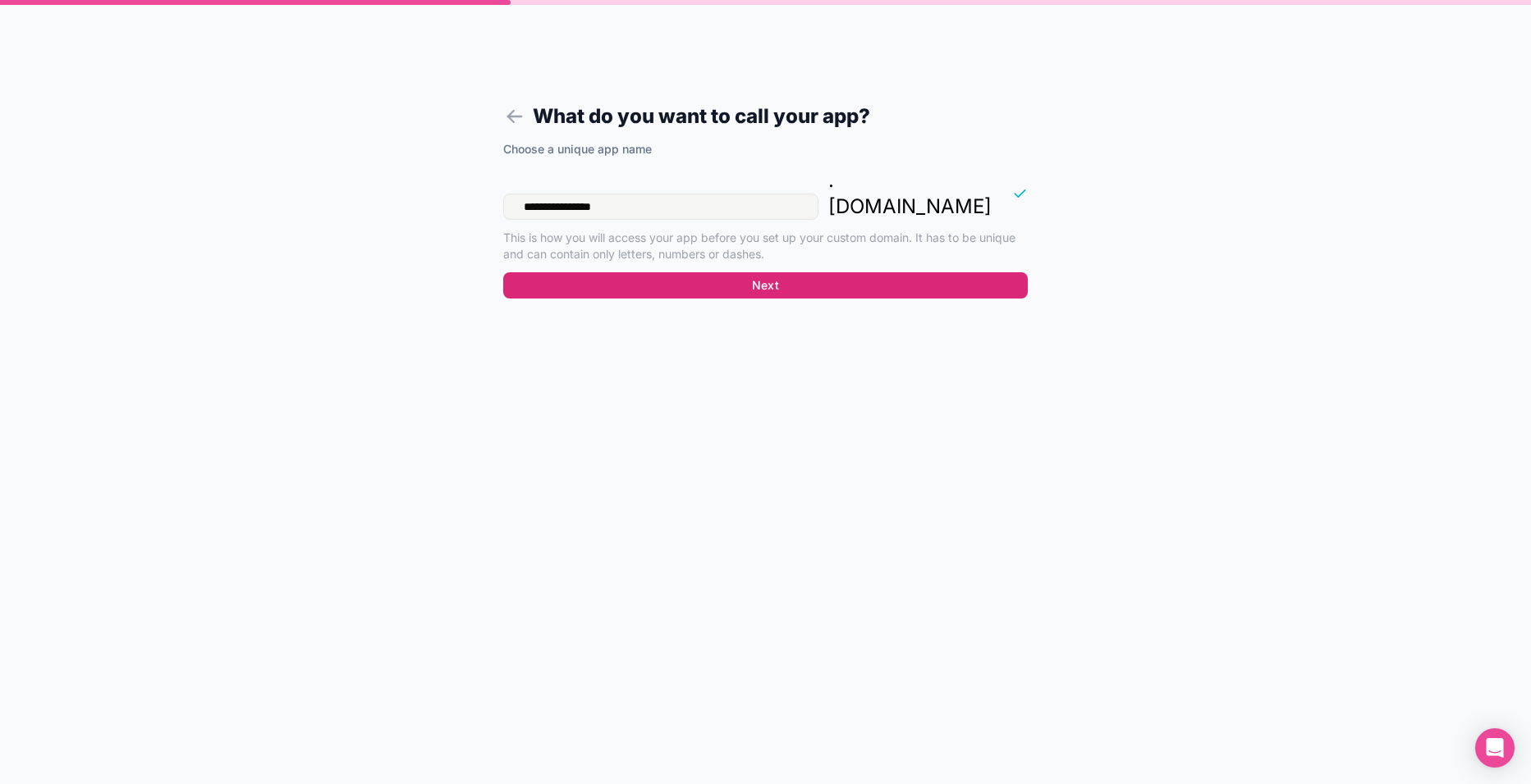
click at [898, 272] on button "Next" at bounding box center [765, 285] width 524 height 26
